Goal: Check status

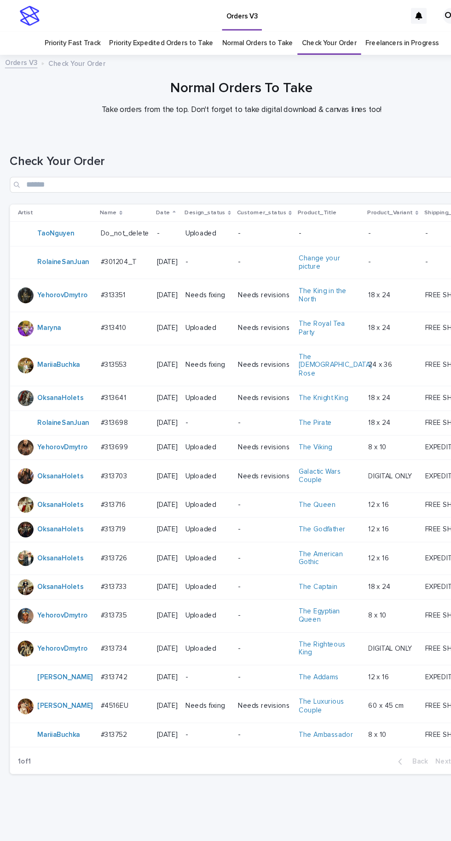
scroll to position [29, 0]
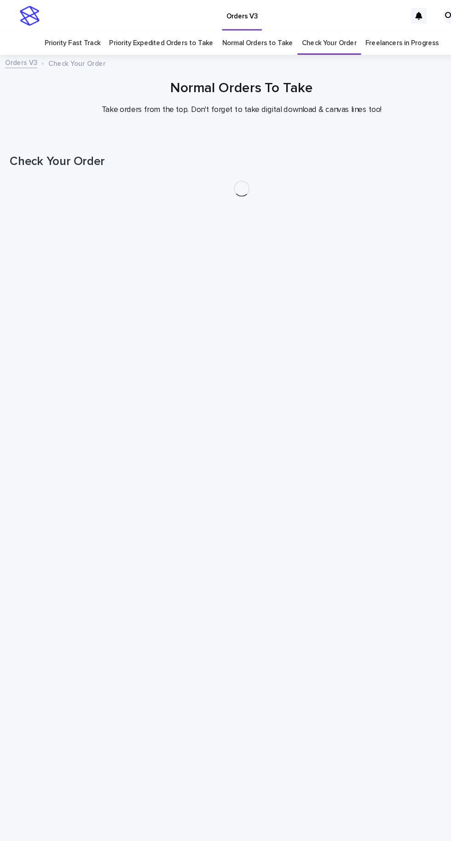
scroll to position [29, 0]
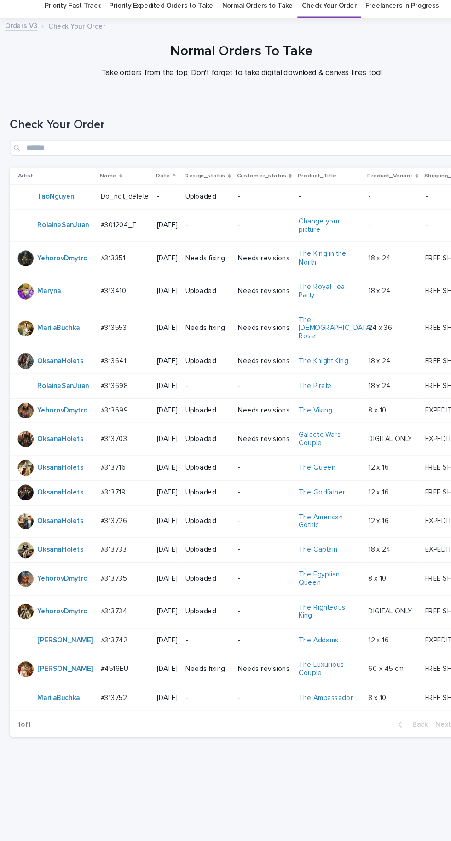
click at [123, 337] on p at bounding box center [116, 341] width 45 height 8
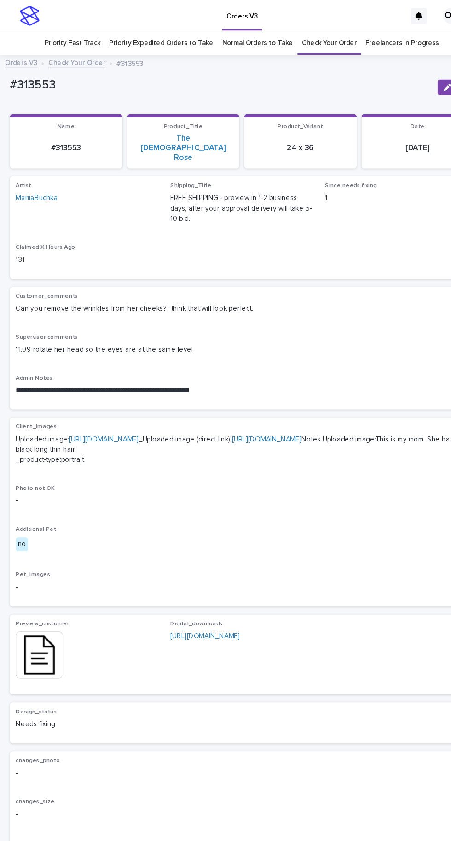
click at [57, 591] on img at bounding box center [37, 611] width 44 height 44
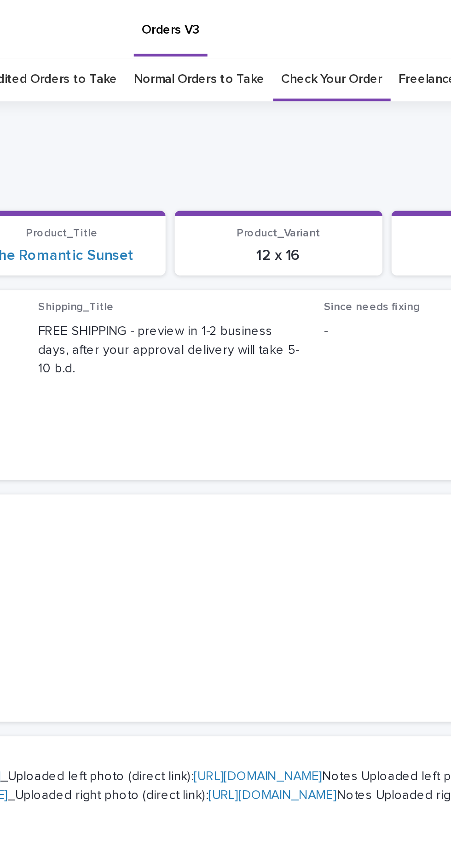
click at [314, 29] on link "Check Your Order" at bounding box center [307, 40] width 51 height 22
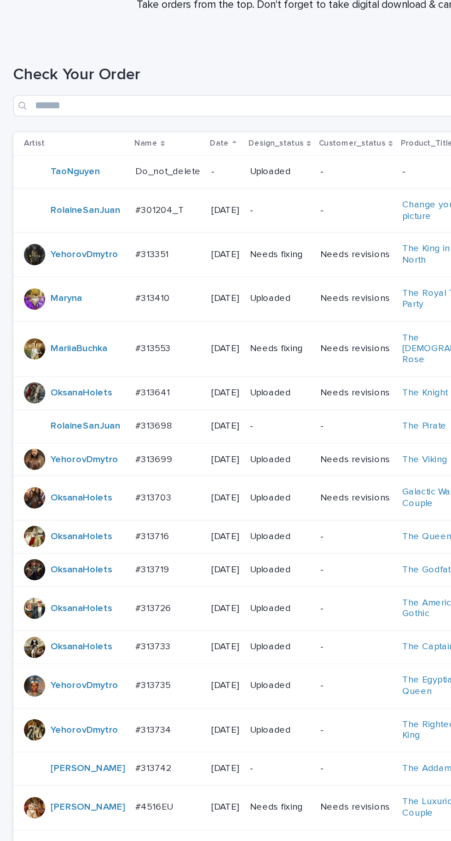
click at [125, 302] on p at bounding box center [116, 306] width 45 height 8
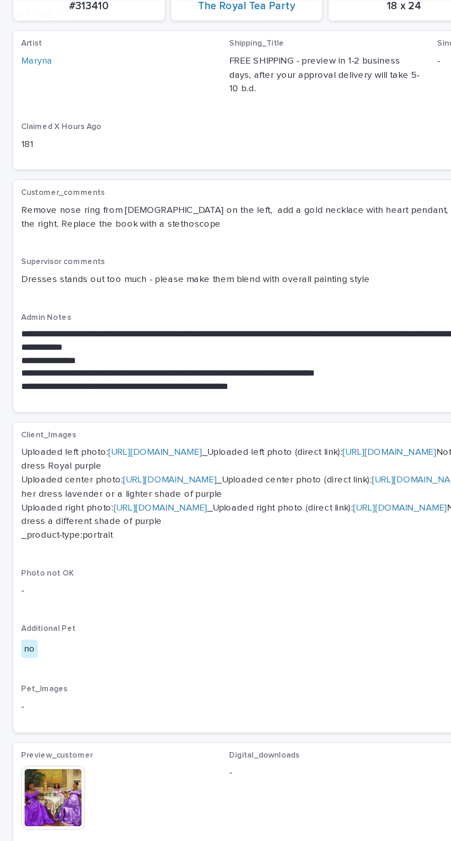
scroll to position [194, 0]
click at [41, 575] on img at bounding box center [37, 553] width 44 height 44
